Goal: Task Accomplishment & Management: Complete application form

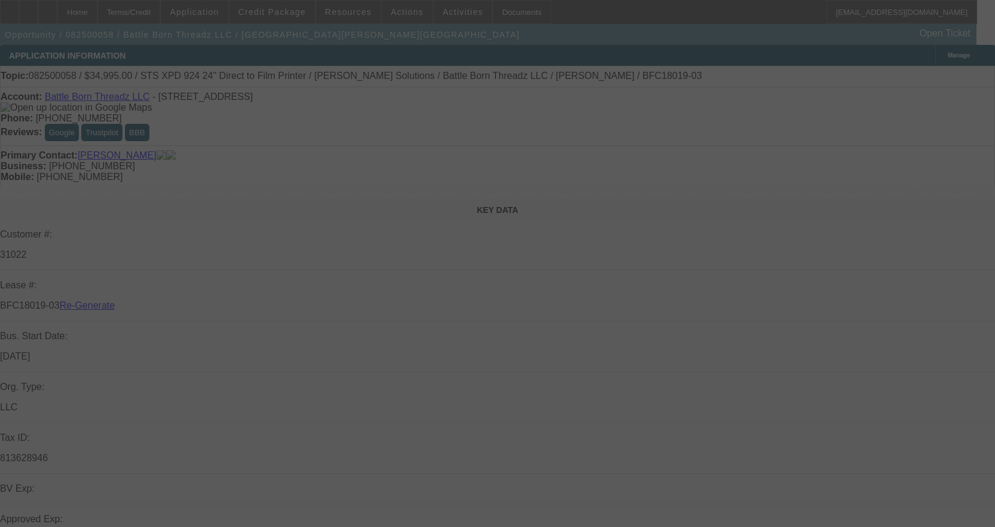
select select "3"
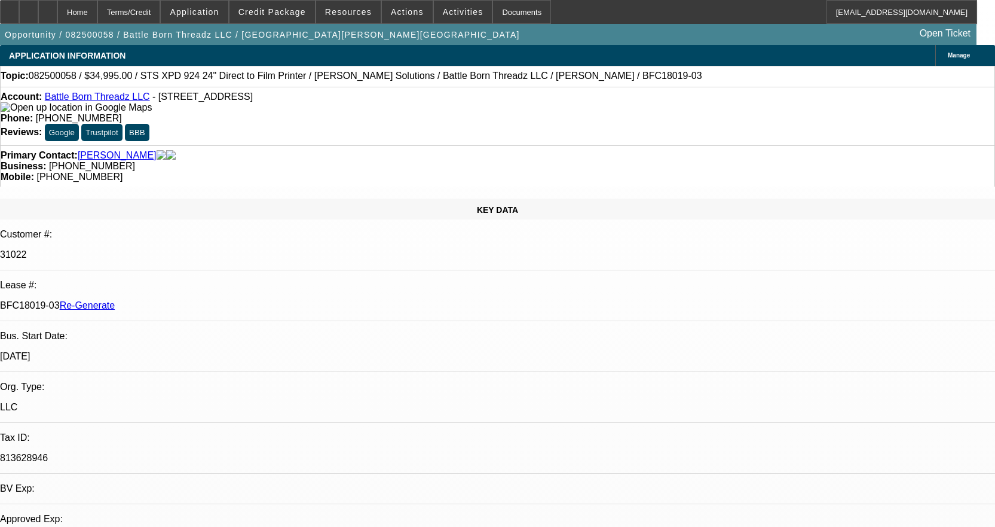
select select "0"
select select "0.1"
select select "4"
click at [113, 96] on link "Battle Born Threadz LLC" at bounding box center [97, 96] width 105 height 10
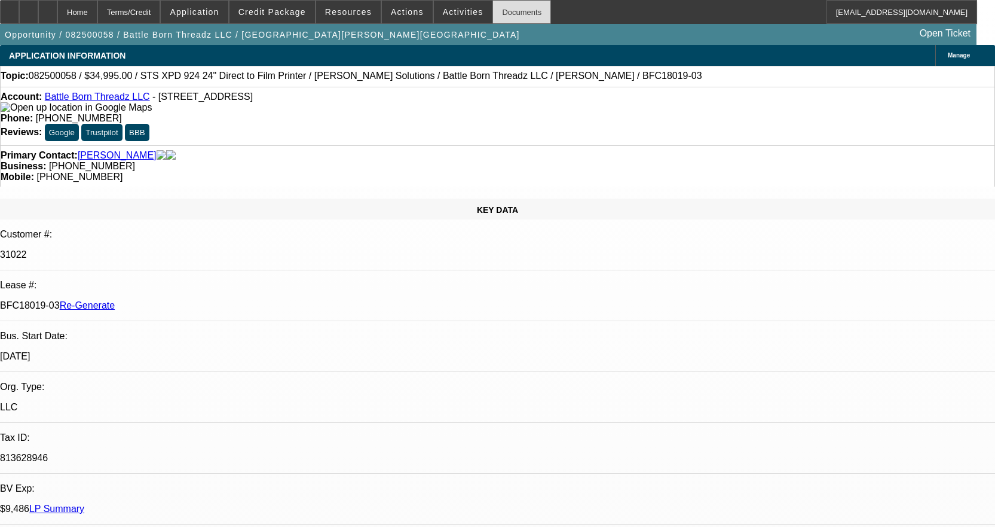
click at [512, 7] on div "Documents" at bounding box center [521, 12] width 59 height 24
click at [498, 9] on div "Documents" at bounding box center [521, 12] width 59 height 24
click at [458, 14] on span "Activities" at bounding box center [463, 12] width 41 height 10
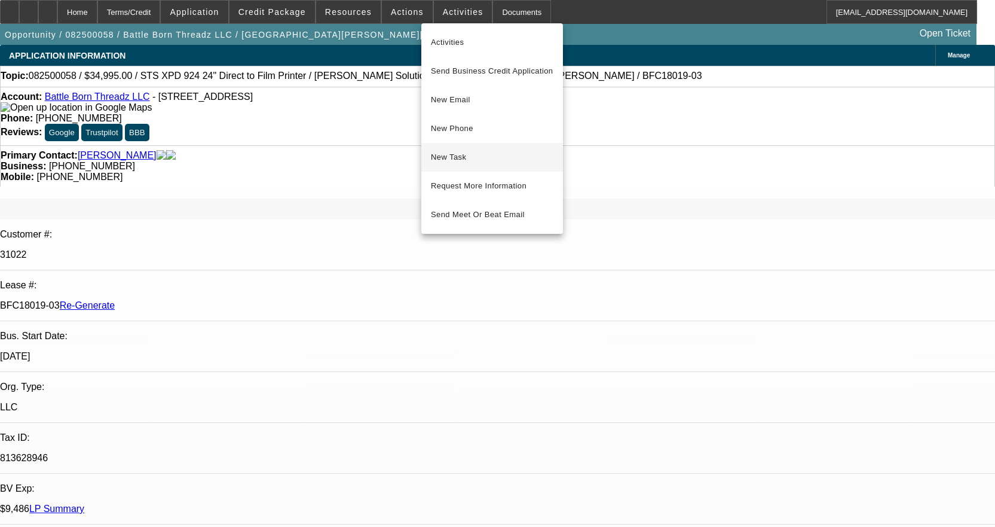
click at [455, 158] on span "New Task" at bounding box center [492, 157] width 123 height 14
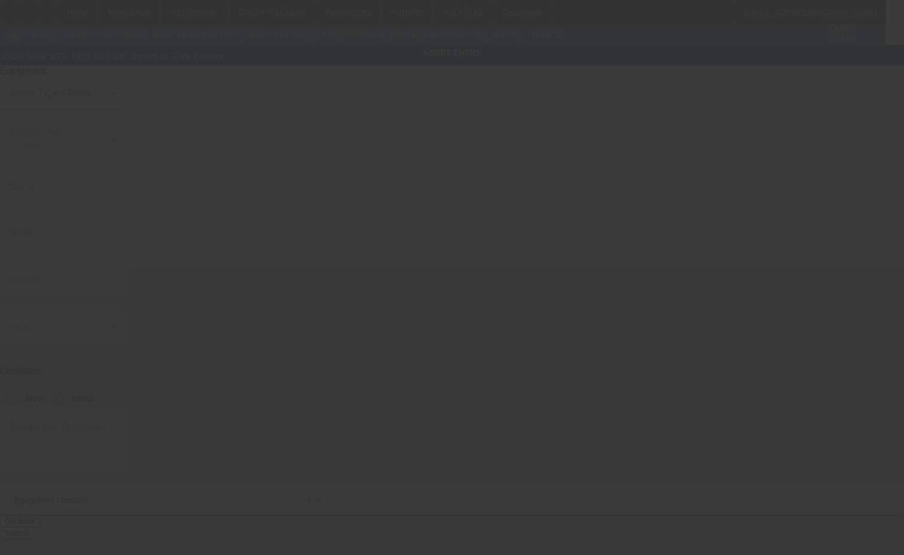
type input "STS"
type input "XPD 924 24" Direct to Film Printer"
radio input "true"
type textarea "DTF printer"
type input "[STREET_ADDRESS]"
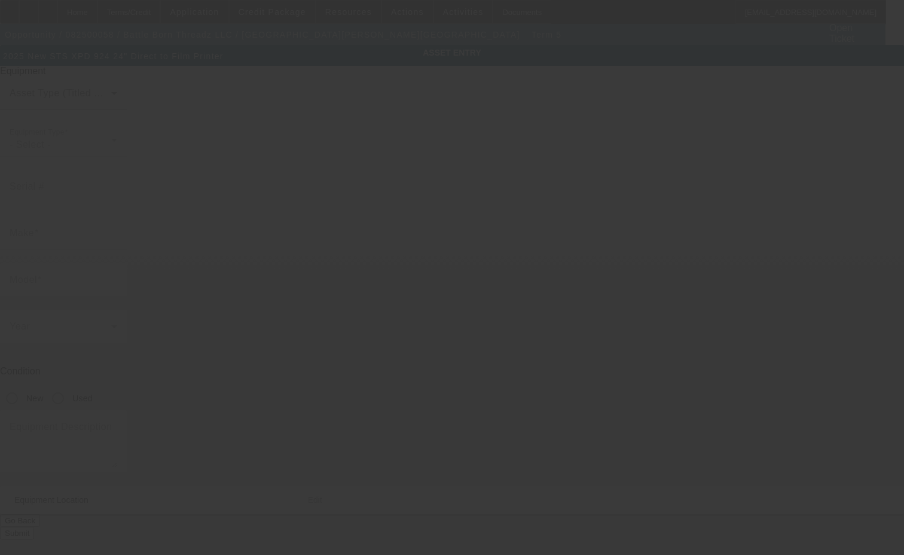
type input "Ste 2"
type input "[GEOGRAPHIC_DATA]"
type input "89102"
type input "[PERSON_NAME]"
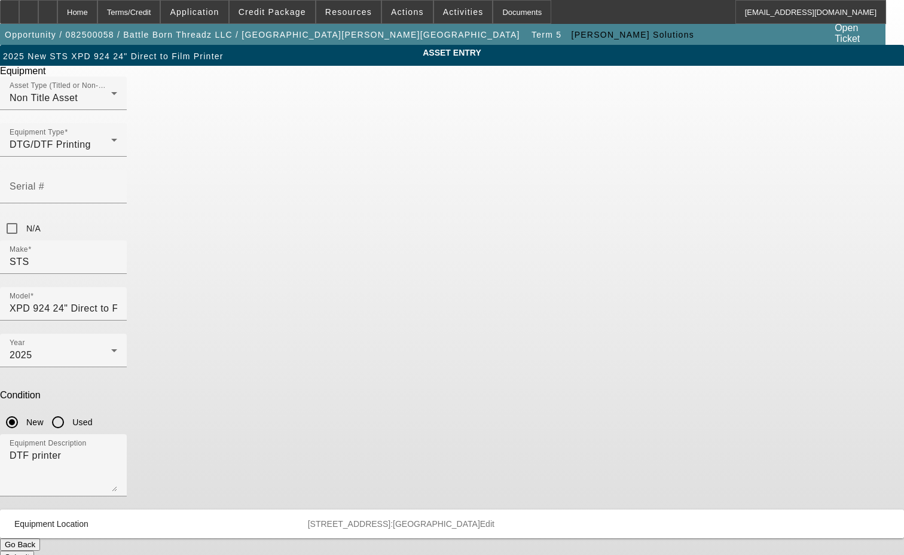
click at [590, 519] on span "Equipment Location [STREET_ADDRESS]:Clark Edit" at bounding box center [449, 524] width 870 height 10
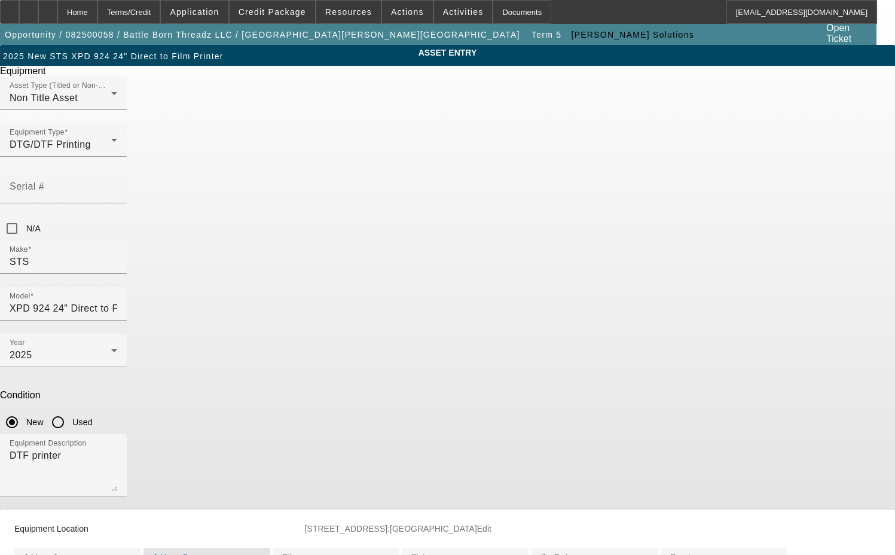
drag, startPoint x: 339, startPoint y: 478, endPoint x: 235, endPoint y: 474, distance: 104.7
click at [235, 474] on div "ASSET ENTRY Delete asset Equipment Asset Type (Titled or Non-Titled) Non Title …" at bounding box center [447, 360] width 895 height 631
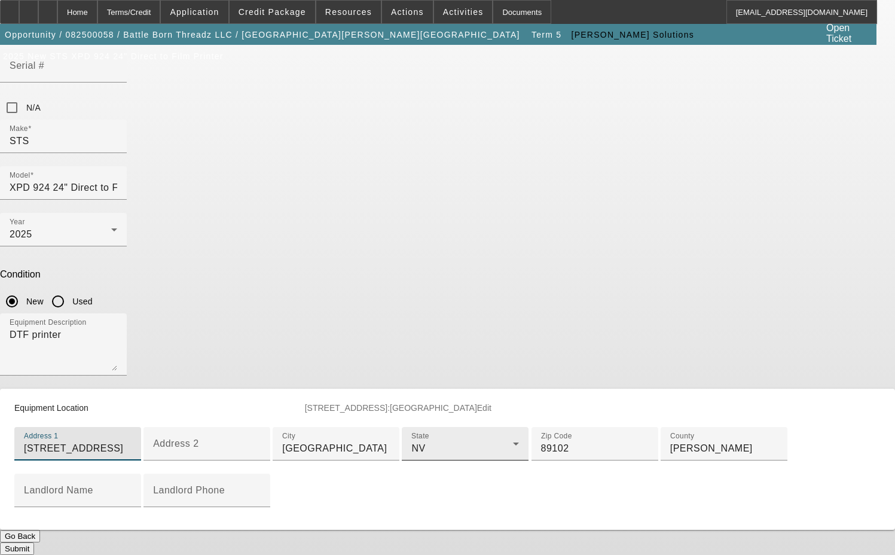
scroll to position [239, 0]
type input "[STREET_ADDRESS]"
click at [491, 403] on span "Edit" at bounding box center [484, 408] width 14 height 10
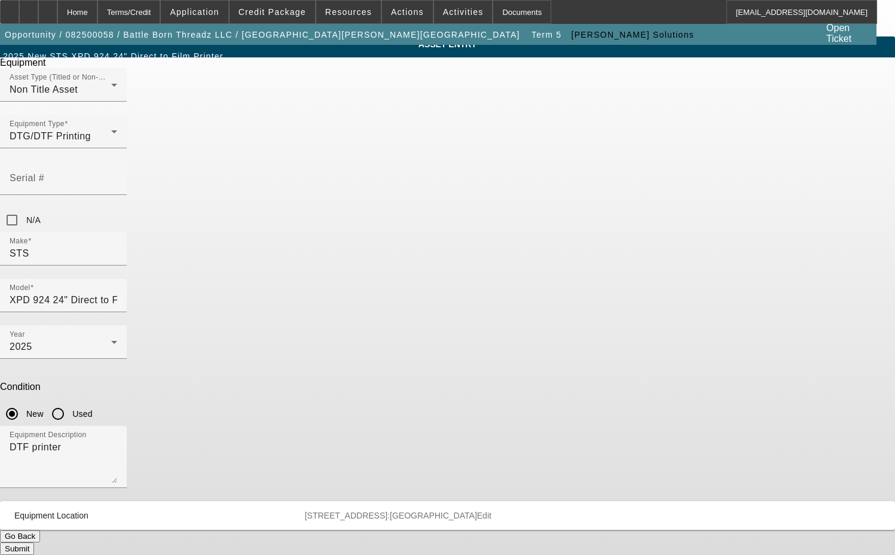
scroll to position [0, 0]
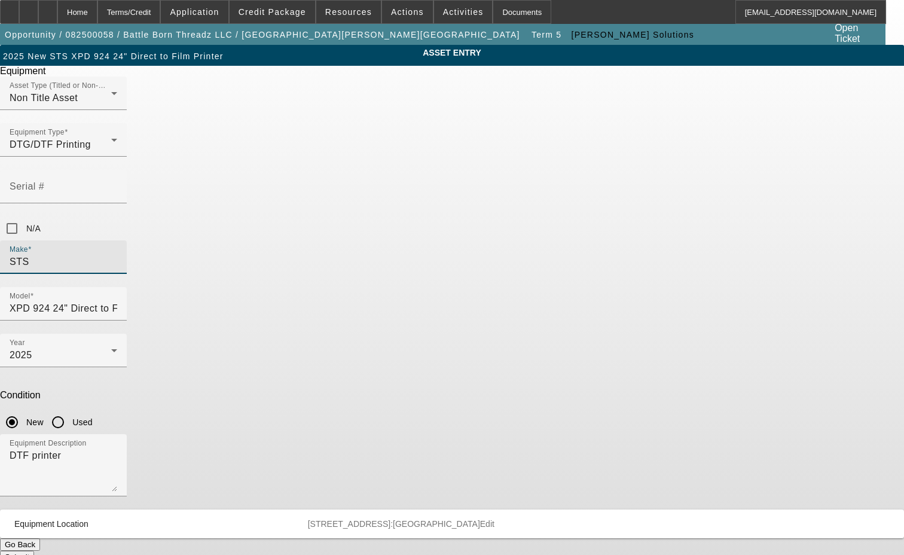
click at [117, 255] on input "STS" at bounding box center [64, 262] width 108 height 14
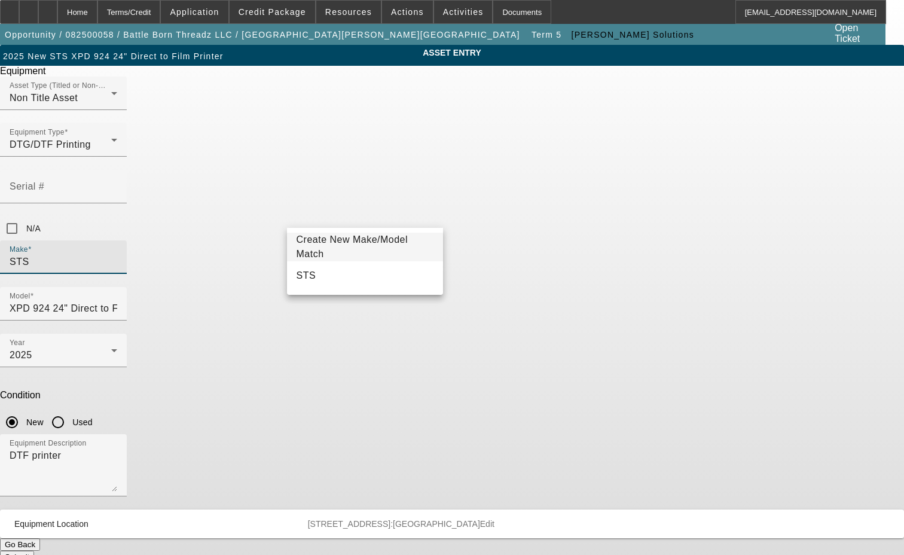
click at [339, 249] on span "Create New Make/Model Match" at bounding box center [352, 246] width 112 height 25
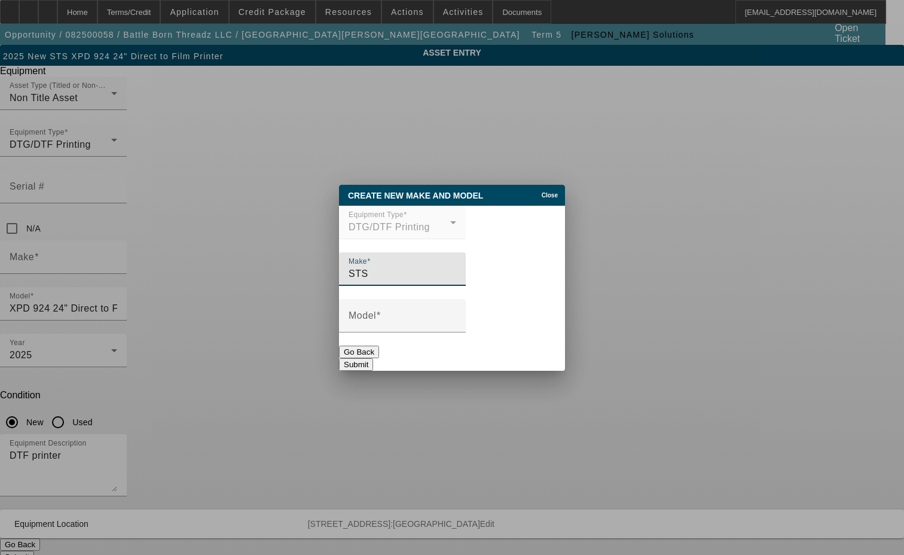
type input "STS"
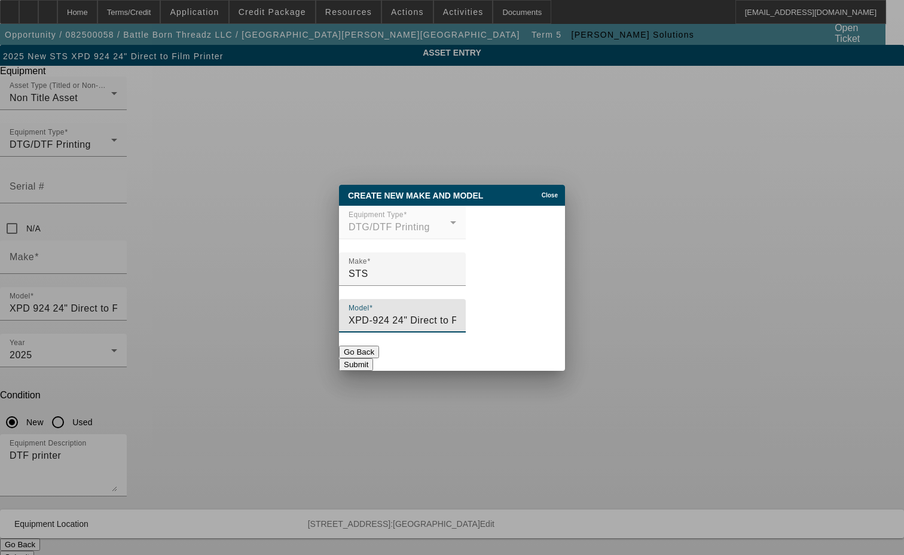
type input "XPD-924 24" Direct to Film Printer"
click at [373, 360] on button "Submit" at bounding box center [356, 364] width 34 height 13
type input "STS"
type input "XPD-924 24" Direct to Film Printer"
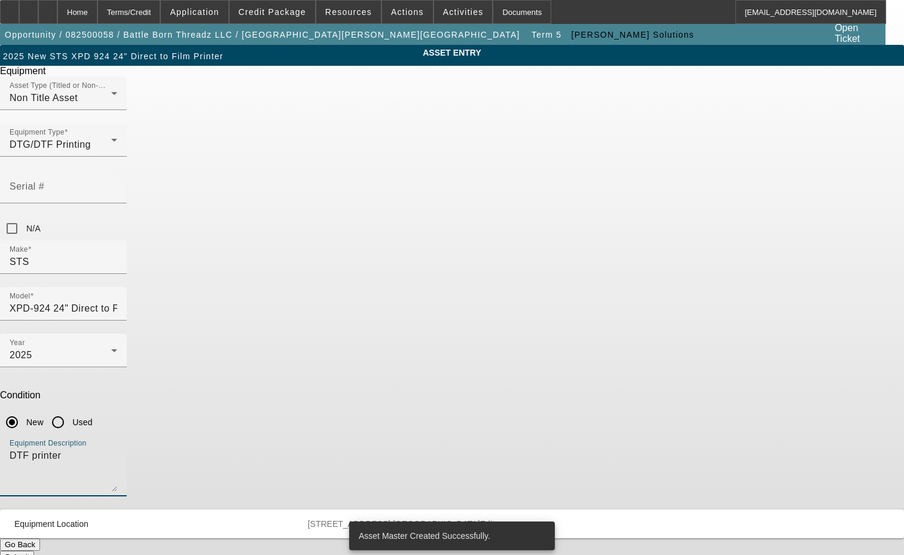
drag, startPoint x: 353, startPoint y: 309, endPoint x: 261, endPoint y: 302, distance: 91.7
click at [261, 302] on div "ASSET ENTRY Delete asset Equipment Asset Type (Titled or Non-Titled) Non Title …" at bounding box center [452, 304] width 904 height 518
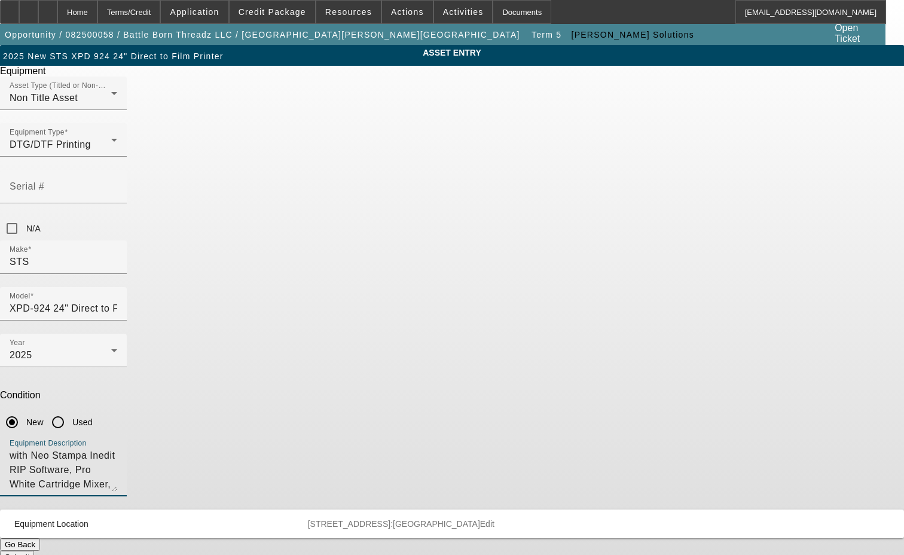
type textarea "with Neo Stampa Inedit RIP Software, Pro White Cartridge Mixer, Start Up Packag…"
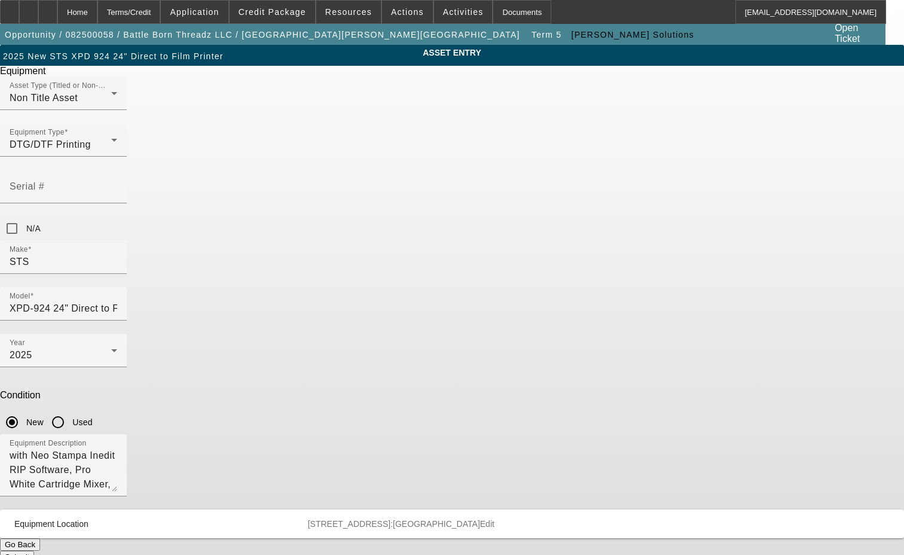
click at [34, 550] on button "Submit" at bounding box center [17, 556] width 34 height 13
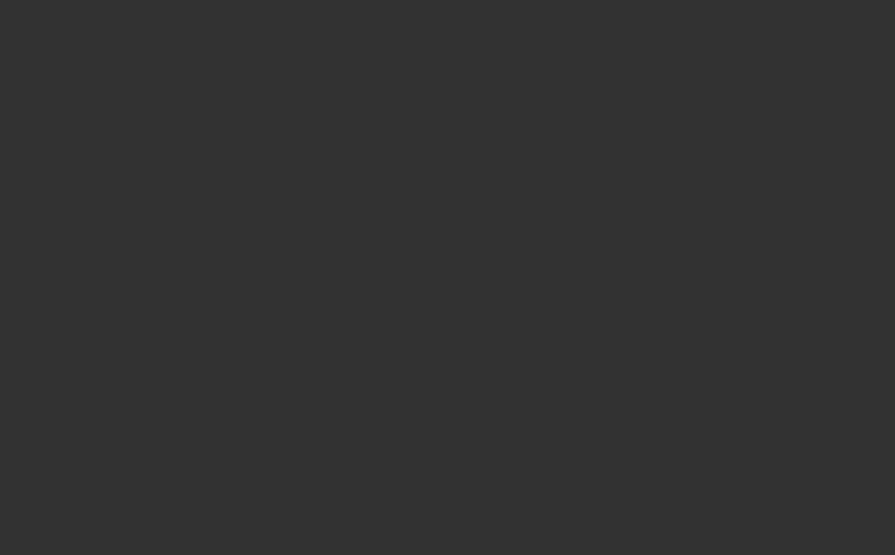
select select "3"
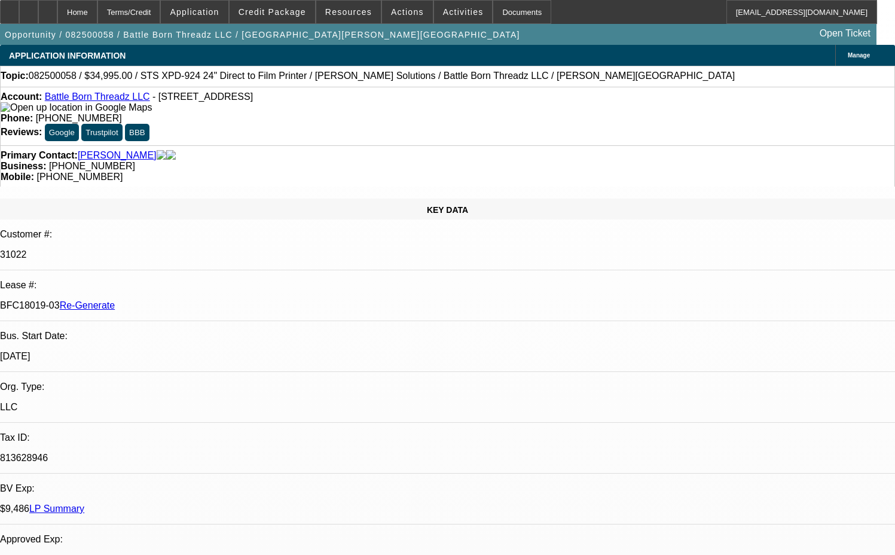
select select "0"
select select "0.1"
select select "4"
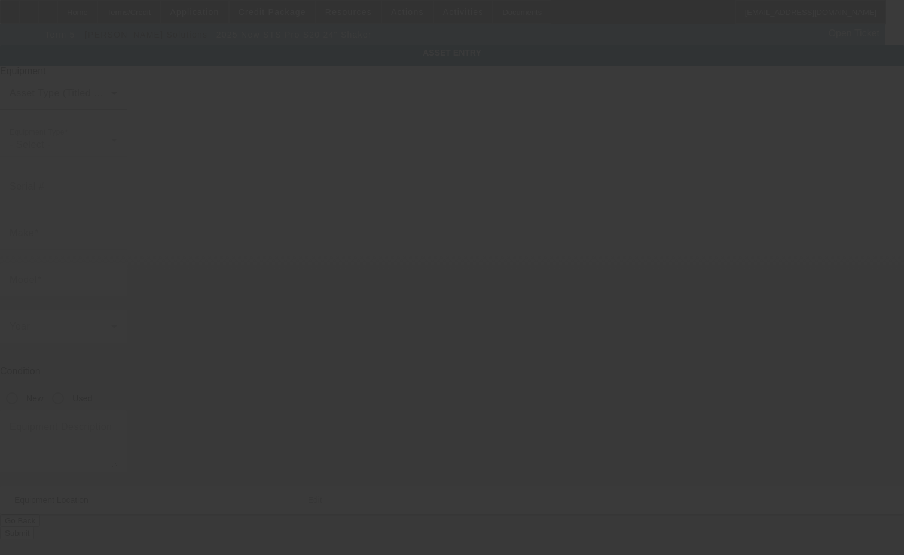
type input "STS"
type input "Pro S20 24" Shaker"
radio input "true"
type textarea "shaker"
type input "[STREET_ADDRESS]"
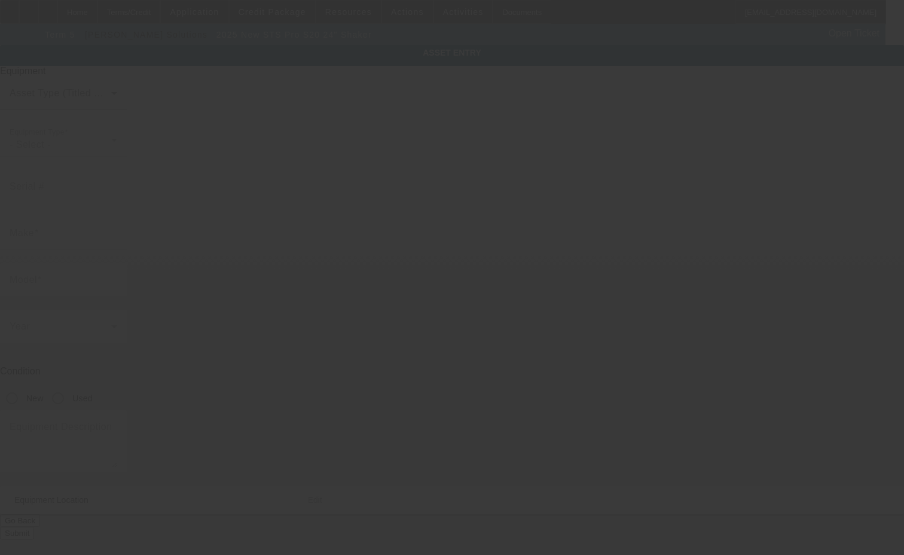
type input "Ste 2"
type input "[GEOGRAPHIC_DATA]"
type input "89102"
type input "[PERSON_NAME]"
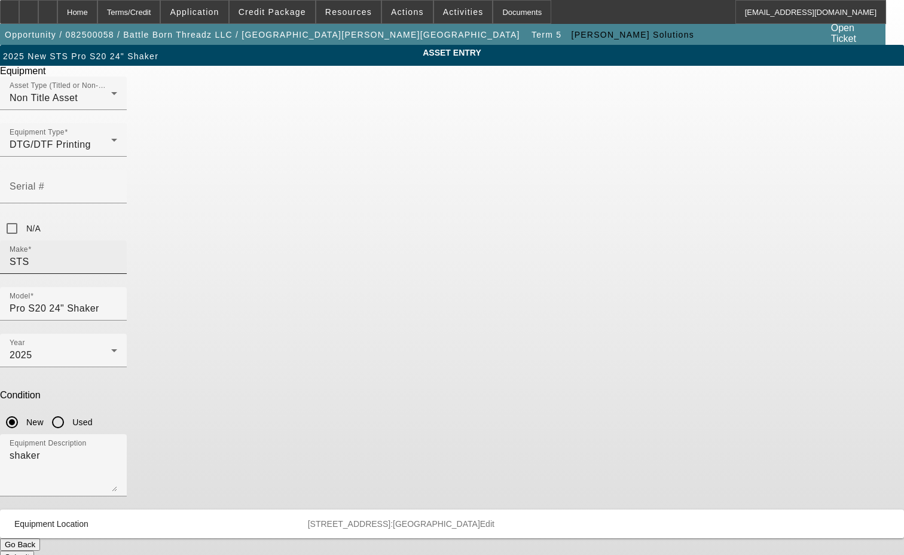
click at [117, 255] on input "STS" at bounding box center [64, 262] width 108 height 14
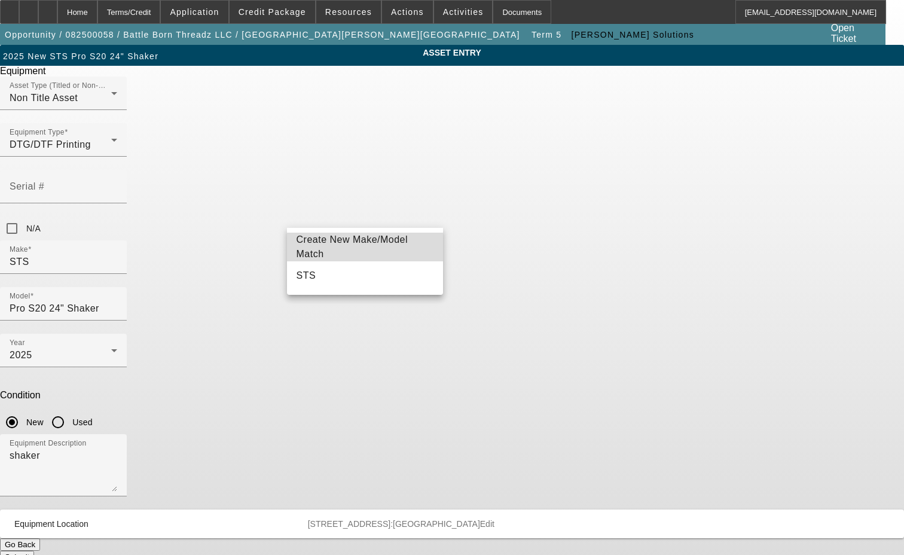
click at [386, 244] on span "Create New Make/Model Match" at bounding box center [352, 246] width 112 height 25
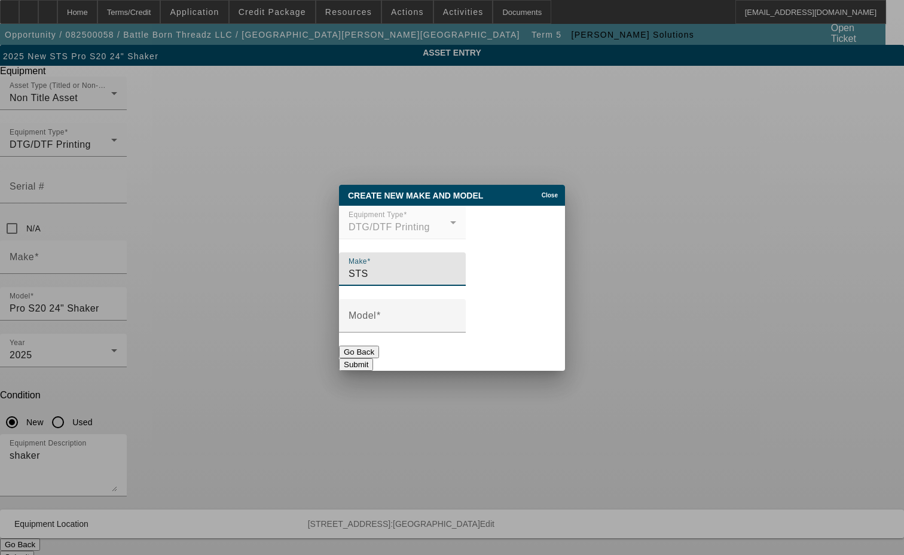
type input "STS"
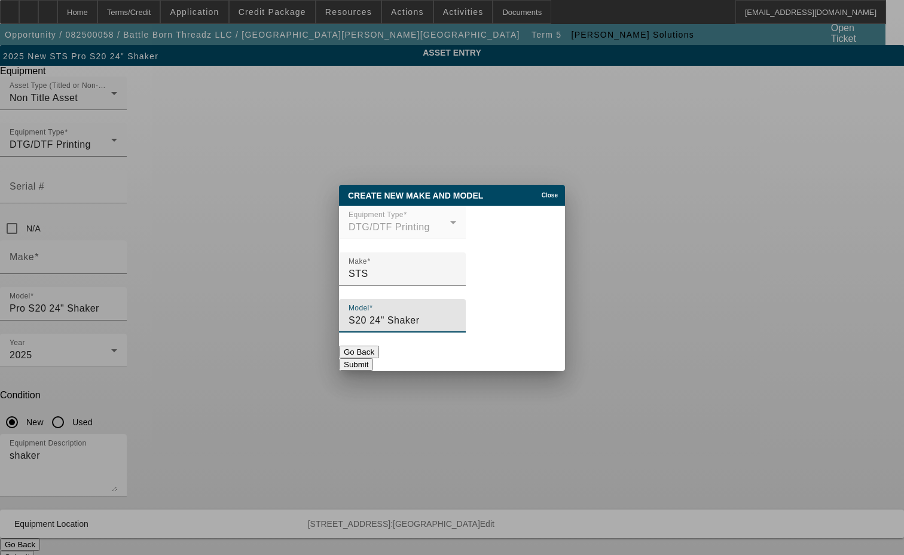
type input "S20 24" Shaker"
click at [373, 358] on button "Submit" at bounding box center [356, 364] width 34 height 13
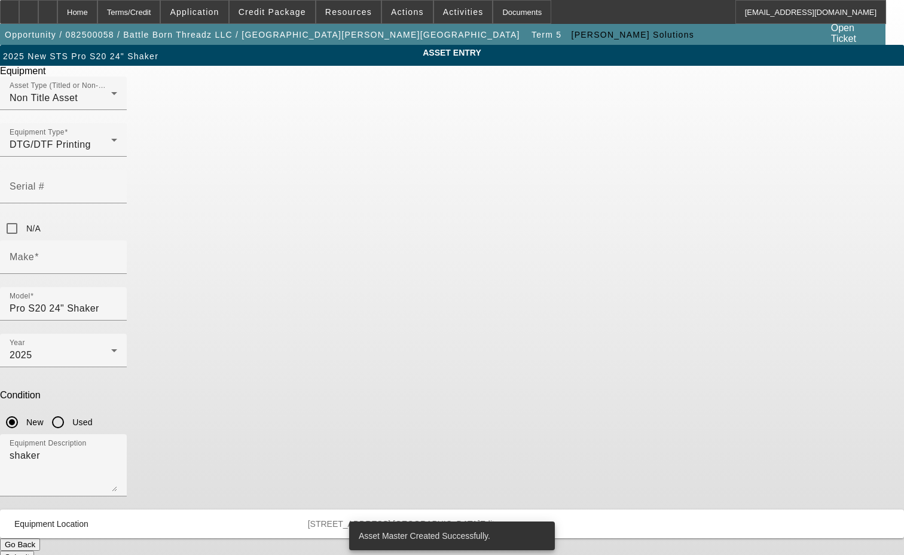
type input "STS"
type input "S20 24" Shaker"
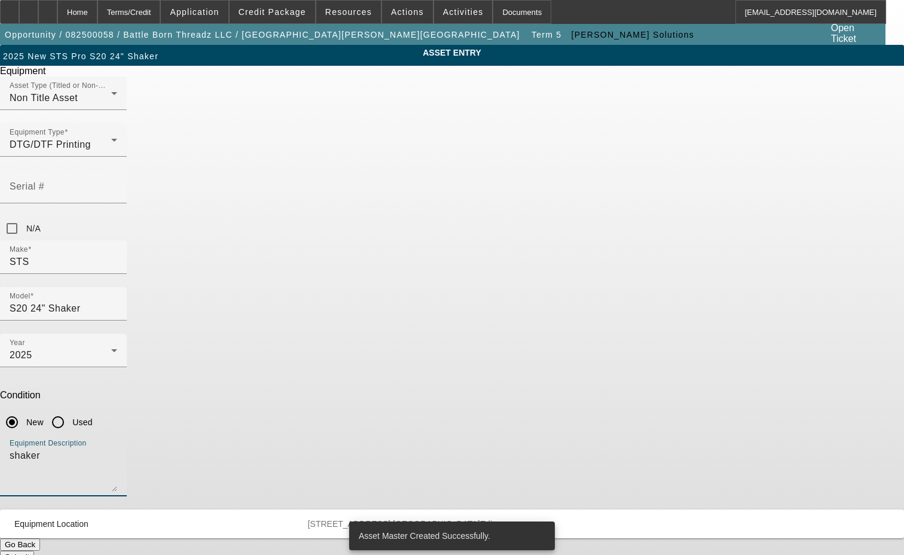
drag, startPoint x: 336, startPoint y: 316, endPoint x: 271, endPoint y: 304, distance: 65.6
click at [271, 304] on div "ASSET ENTRY Delete asset Equipment Asset Type (Titled or Non-Titled) Non Title …" at bounding box center [452, 304] width 904 height 518
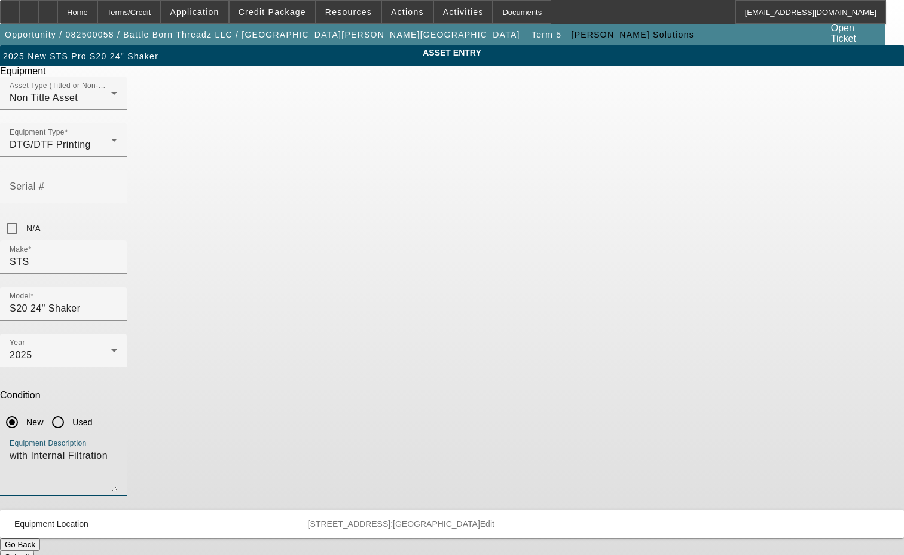
type textarea "with Internal Filtration"
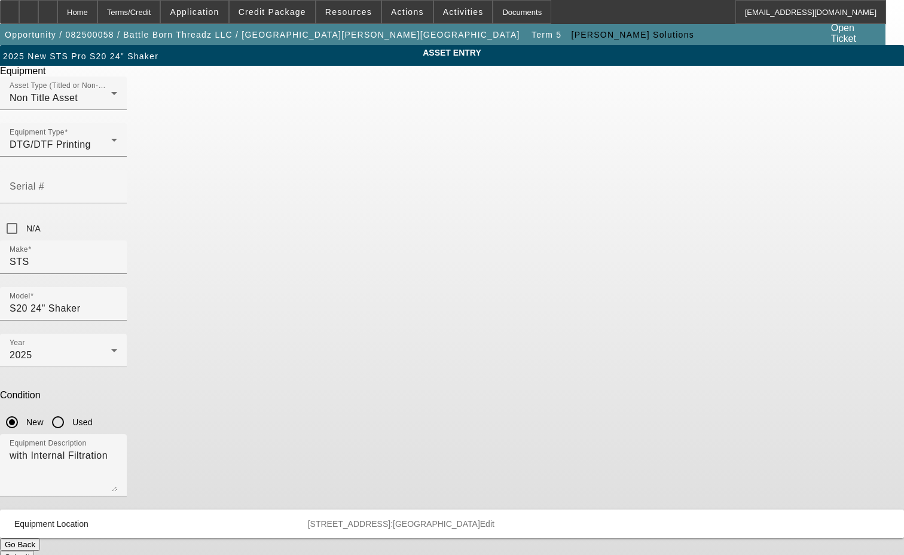
click at [494, 519] on span "Edit" at bounding box center [487, 524] width 14 height 10
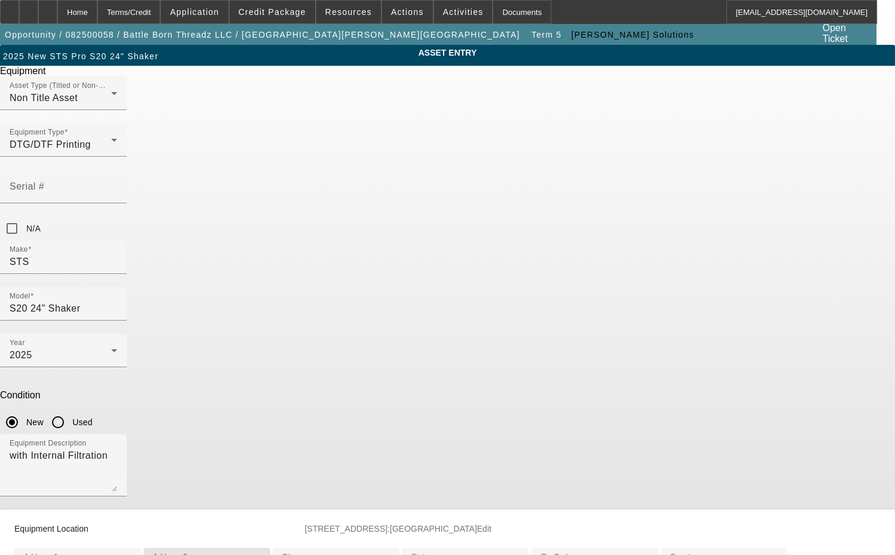
drag, startPoint x: 333, startPoint y: 486, endPoint x: 262, endPoint y: 474, distance: 72.8
click at [262, 474] on div "ASSET ENTRY Delete asset Equipment Asset Type (Titled or Non-Titled) Non Title …" at bounding box center [447, 360] width 895 height 631
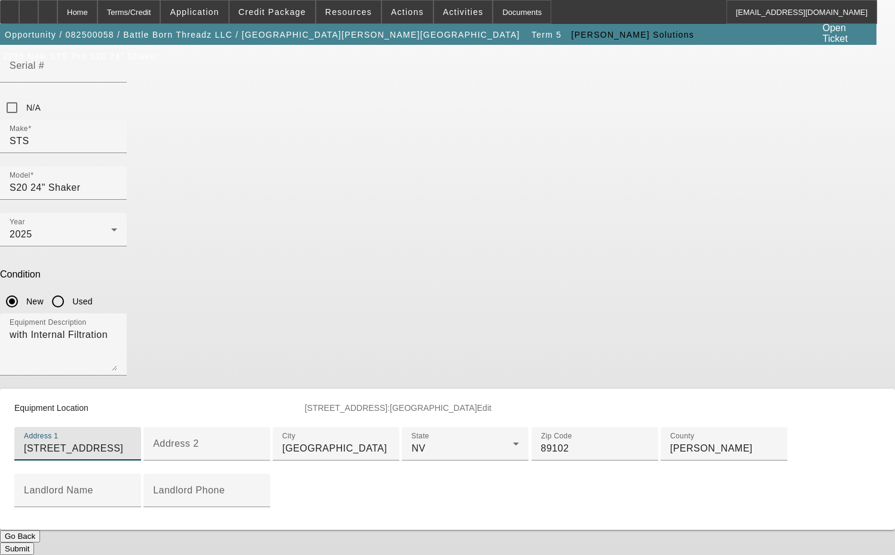
scroll to position [299, 0]
type input "[STREET_ADDRESS]"
click at [34, 542] on button "Submit" at bounding box center [17, 548] width 34 height 13
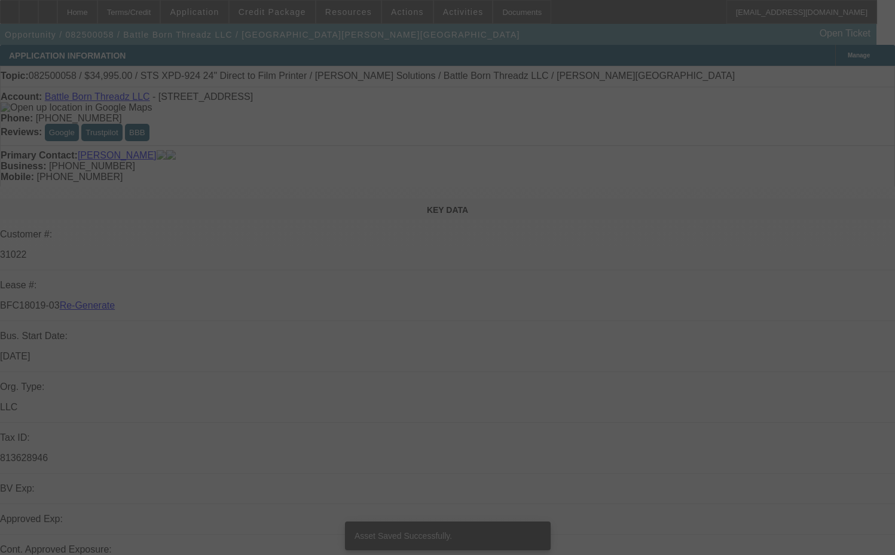
select select "3"
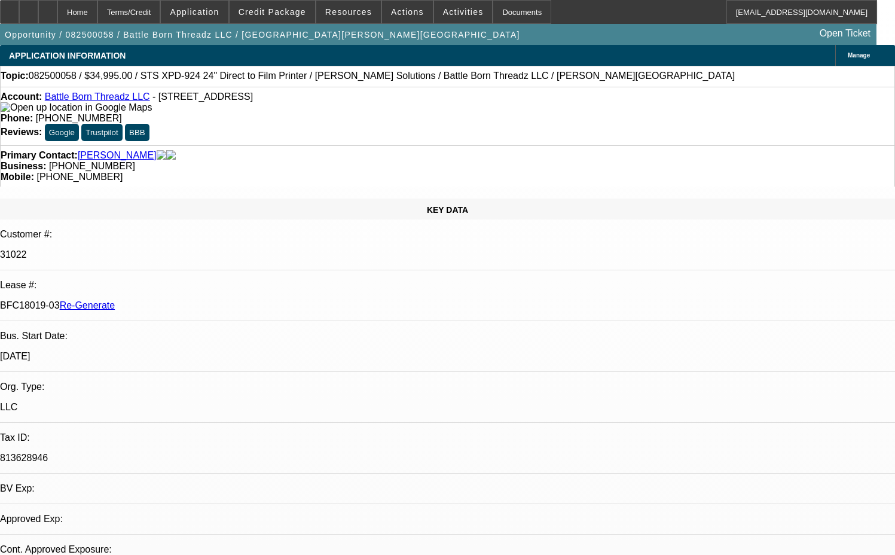
select select "0"
select select "0.1"
select select "4"
